Goal: Navigation & Orientation: Find specific page/section

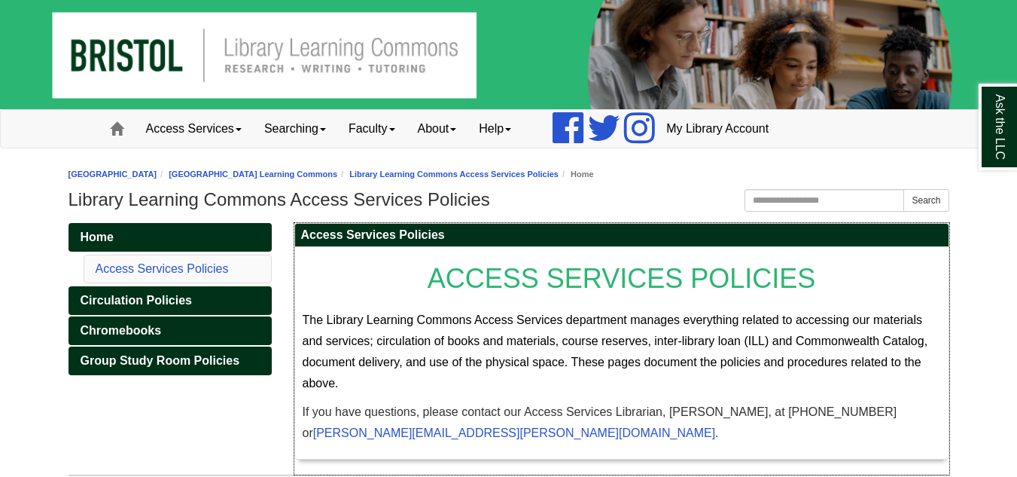
click at [728, 297] on p "ACCESS SERVICES POLICIES" at bounding box center [622, 277] width 638 height 47
click at [714, 383] on p "The Library Learning Commons Access Services department manages everything rela…" at bounding box center [622, 351] width 638 height 84
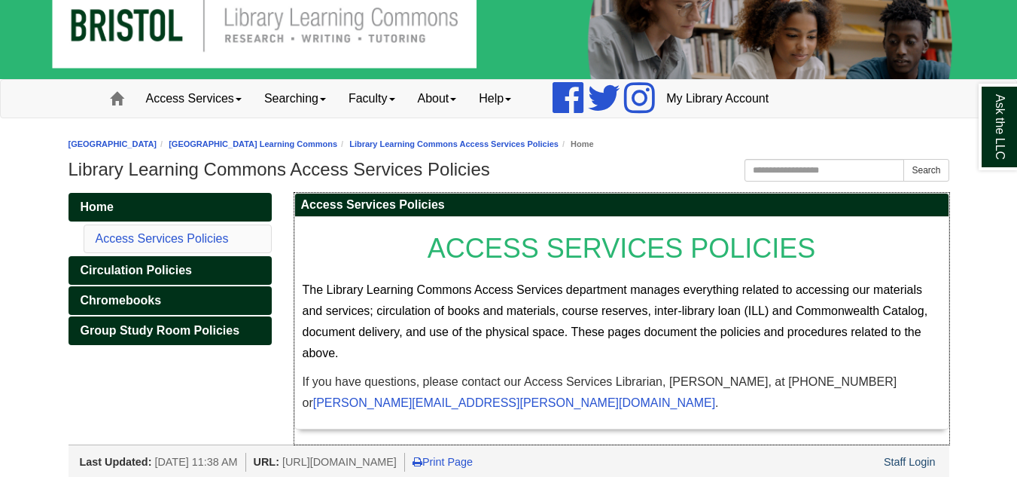
scroll to position [36, 0]
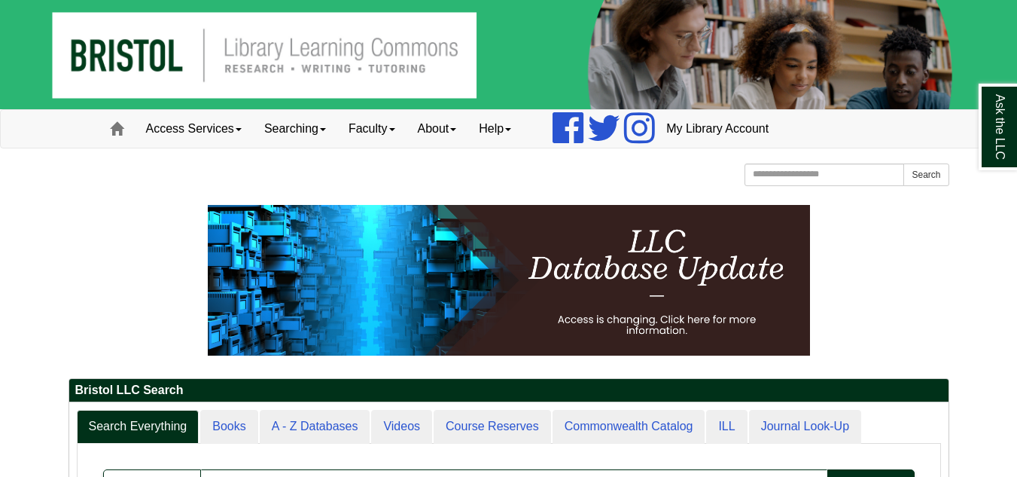
click at [613, 181] on div "[GEOGRAPHIC_DATA] [GEOGRAPHIC_DATA] Learning Commons Homepage Homepage Home Sea…" at bounding box center [509, 176] width 881 height 26
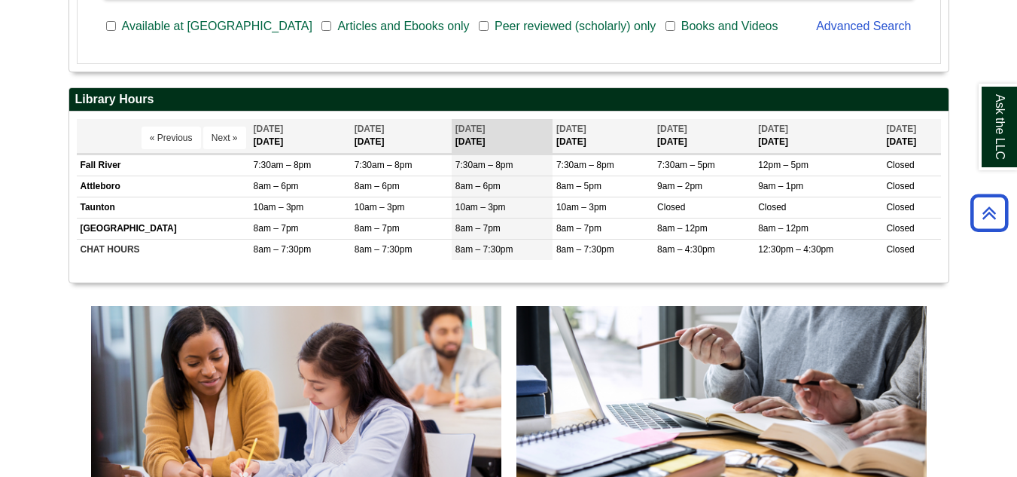
scroll to position [482, 0]
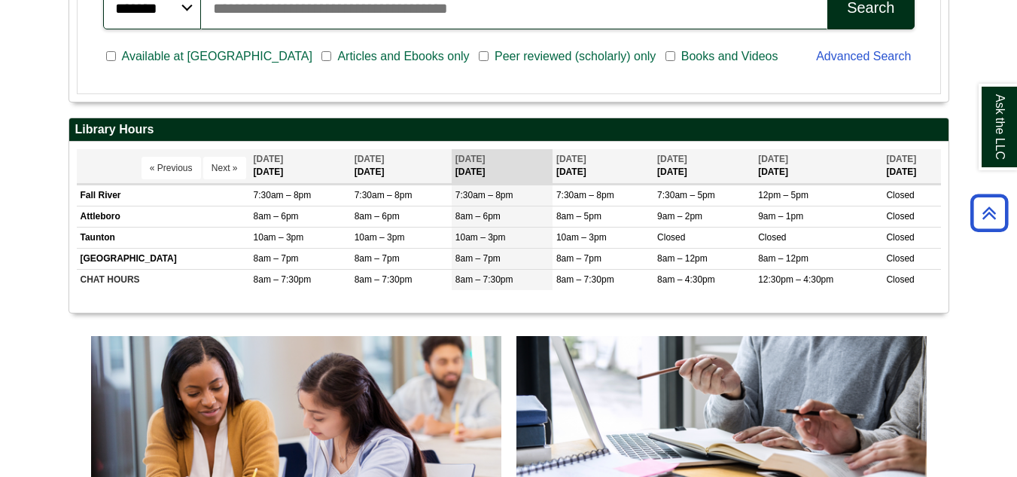
click at [988, 321] on body "Skip to Main Content Toggle navigation Home Access Services Access Services Pol…" at bounding box center [508, 457] width 1017 height 1879
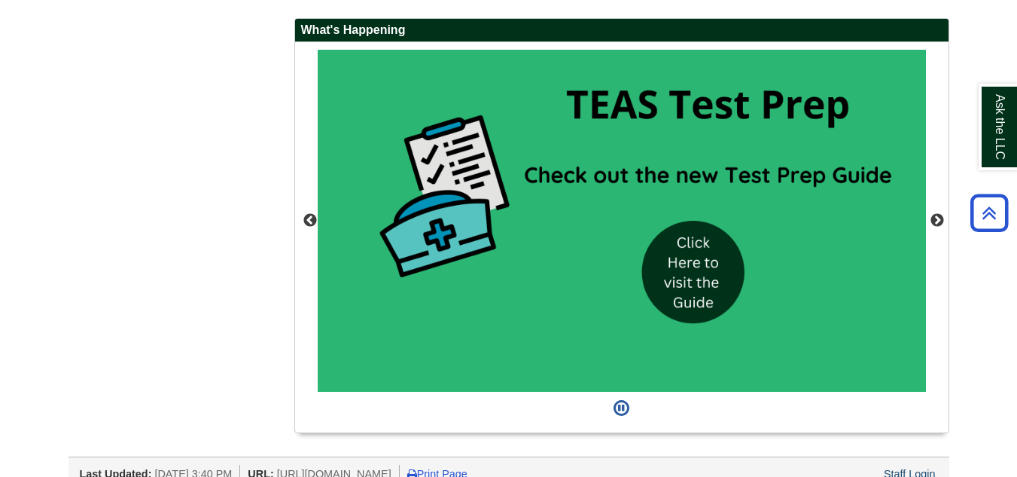
scroll to position [1385, 0]
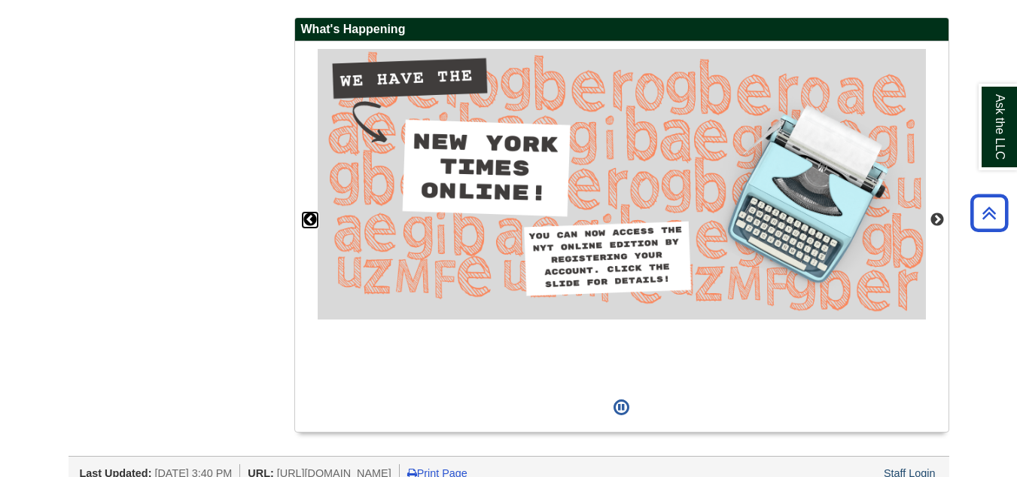
click at [309, 219] on button "Previous" at bounding box center [310, 219] width 15 height 15
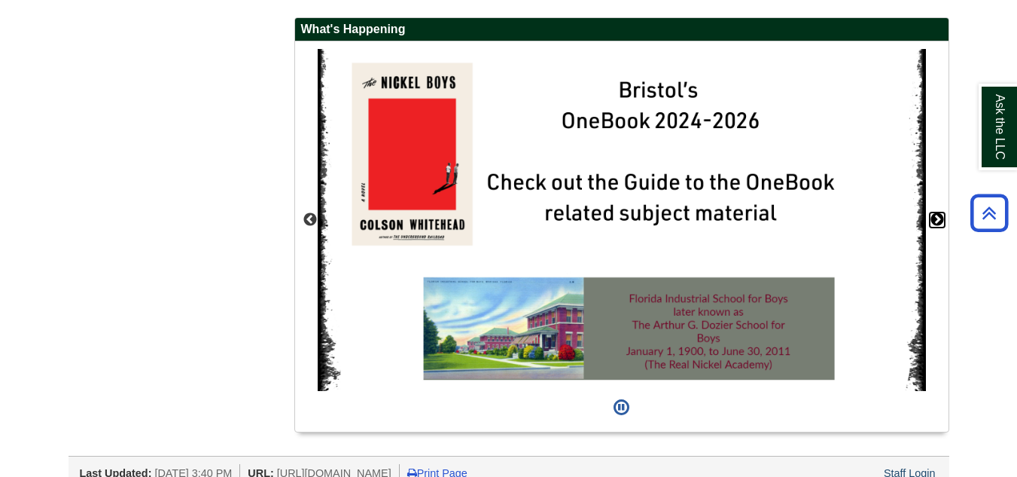
click at [939, 217] on button "Next" at bounding box center [937, 219] width 15 height 15
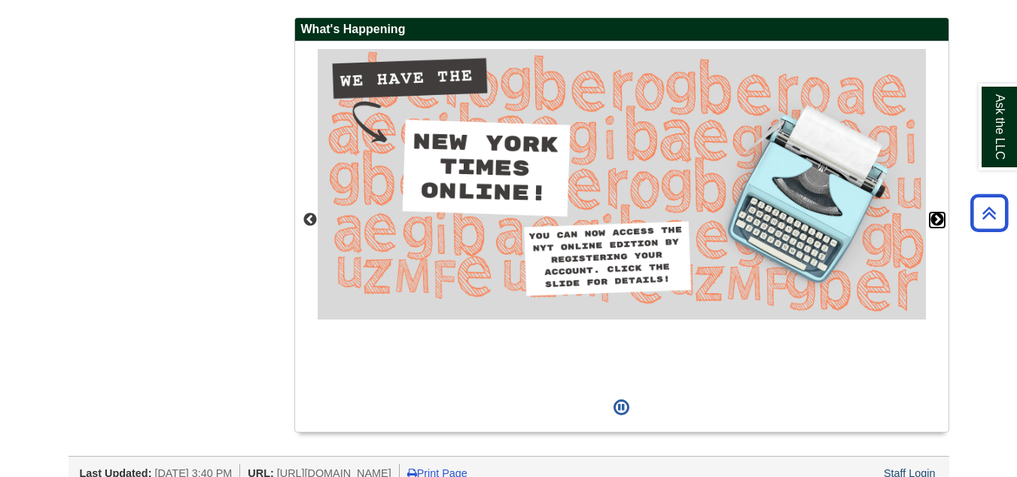
click at [939, 217] on button "Next" at bounding box center [937, 219] width 15 height 15
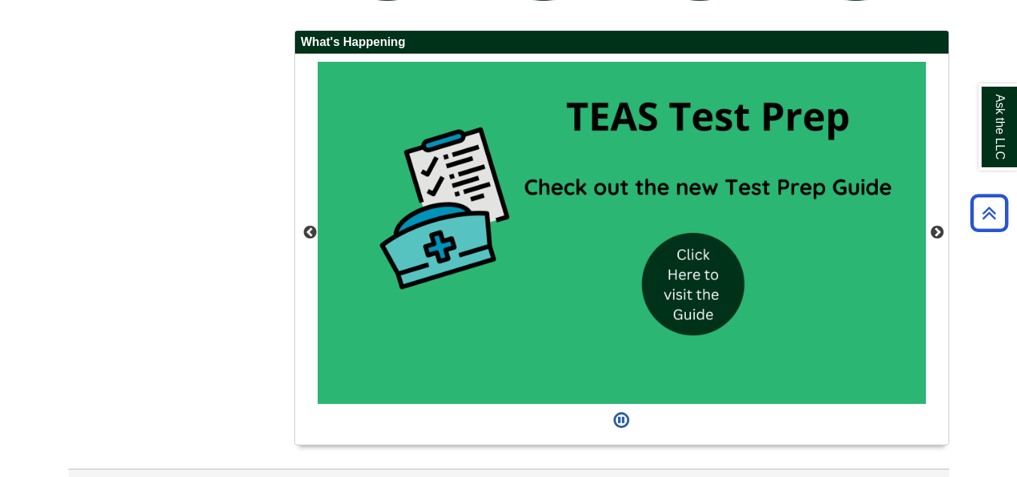
scroll to position [1402, 0]
